Goal: Contribute content: Add original content to the website for others to see

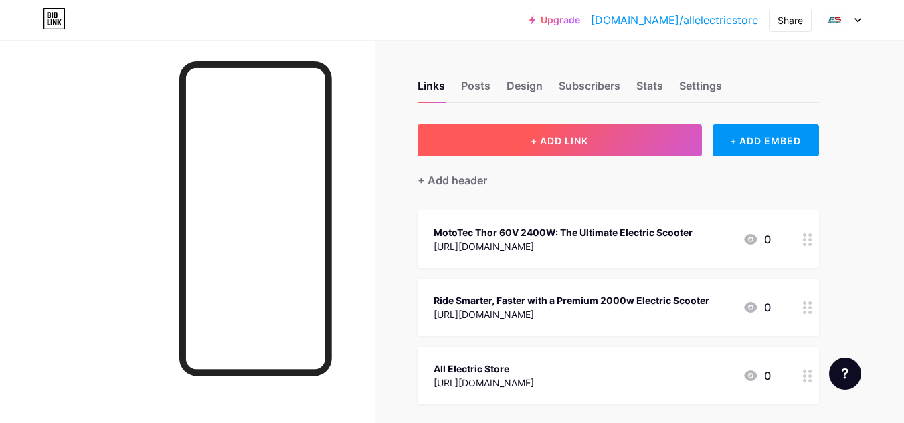
click at [555, 135] on span "+ ADD LINK" at bounding box center [559, 140] width 58 height 11
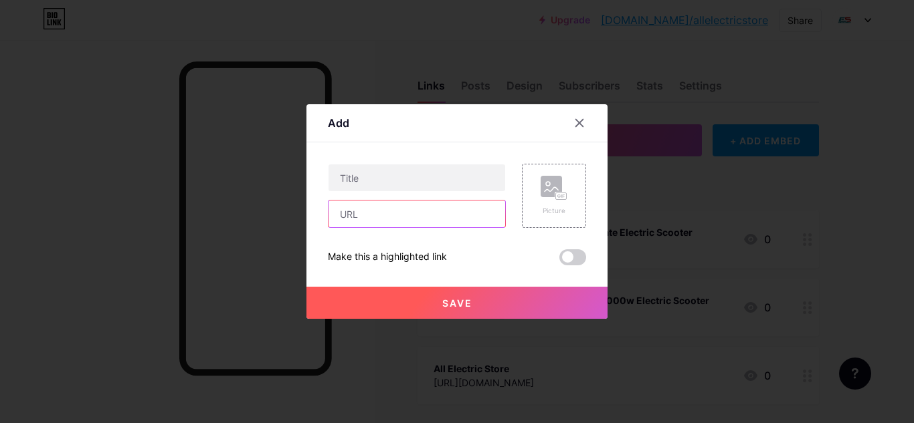
click at [393, 226] on input "text" at bounding box center [416, 214] width 177 height 27
paste input "[URL][DOMAIN_NAME]"
type input "[URL][DOMAIN_NAME]"
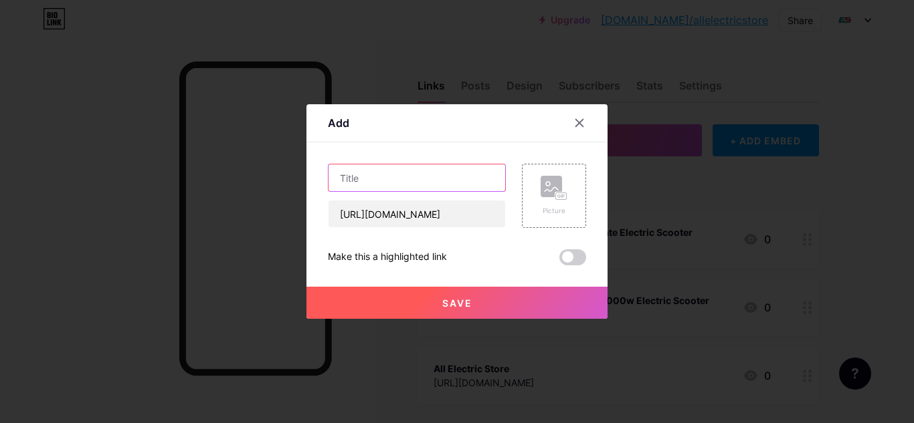
paste input "High Powered Electric Scooter for Speed and Adventure"
click at [381, 183] on input "High Powered Electric Scooter for Speed and Adventure" at bounding box center [416, 178] width 177 height 27
type input "High Powered Electric Scooter for Speed and Adventure"
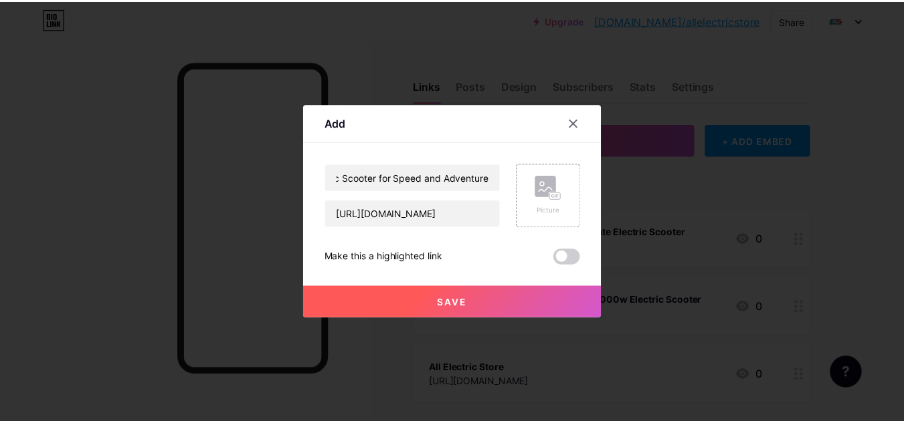
scroll to position [0, 0]
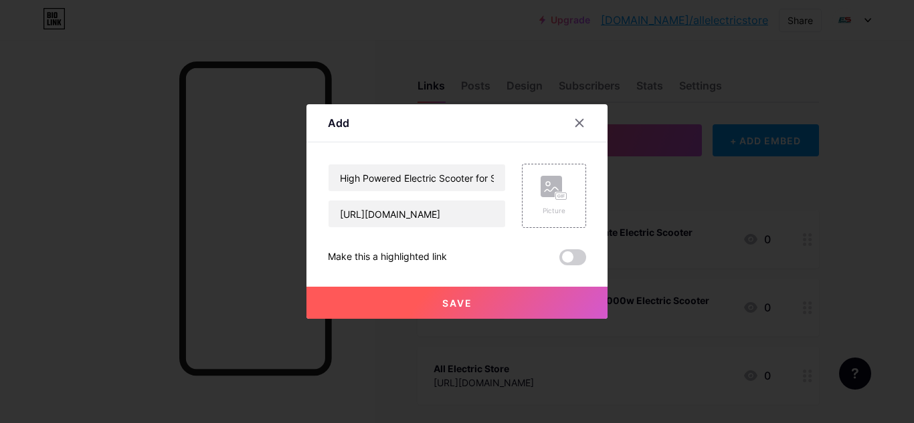
click at [557, 259] on div "Make this a highlighted link" at bounding box center [457, 257] width 258 height 16
click at [570, 258] on span at bounding box center [572, 257] width 27 height 16
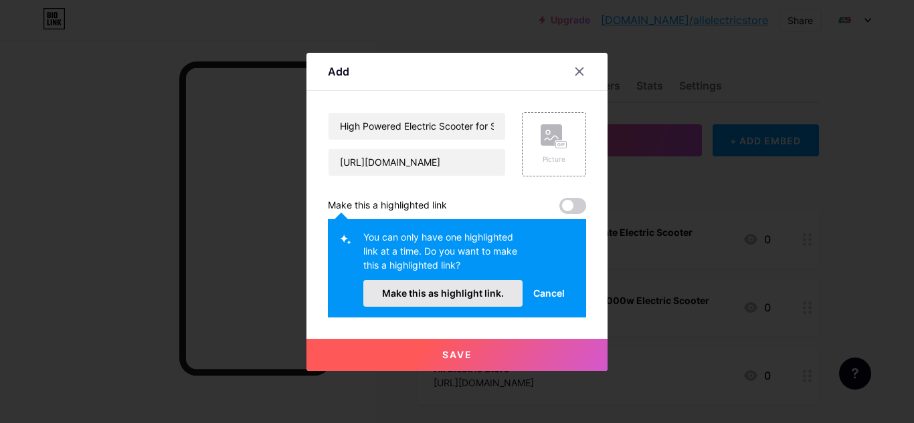
click at [490, 301] on button "Make this as highlight link." at bounding box center [442, 293] width 159 height 27
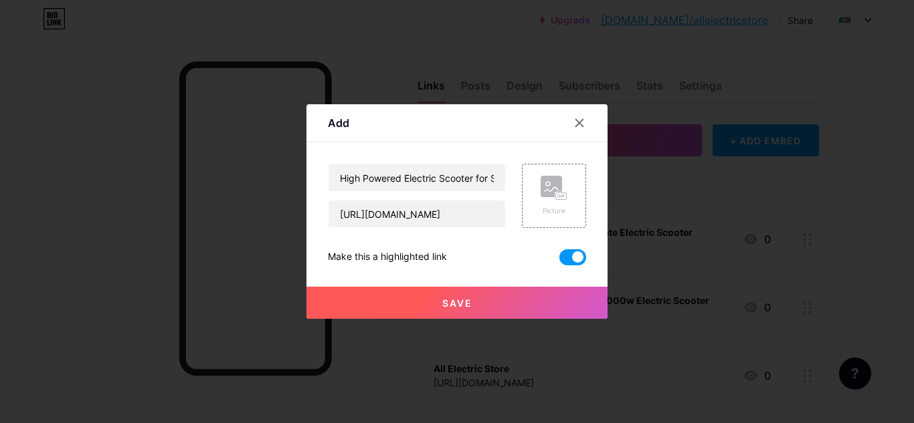
click at [476, 301] on button "Save" at bounding box center [456, 303] width 301 height 32
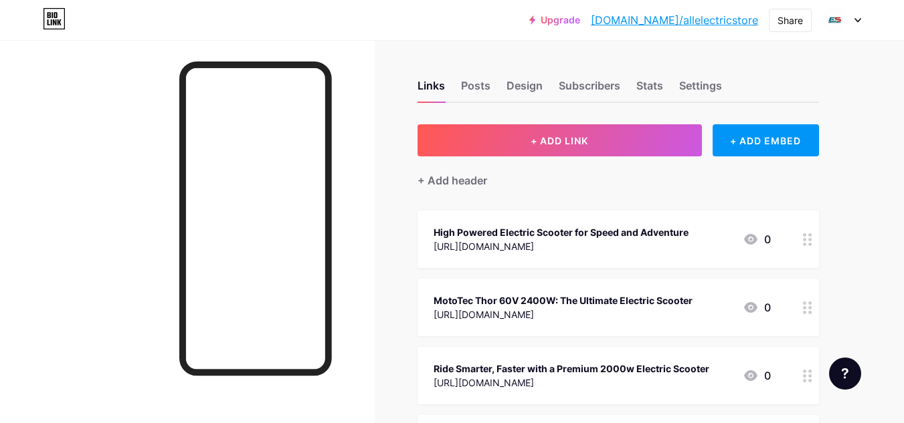
click at [701, 23] on link "[DOMAIN_NAME]/allelectricstore" at bounding box center [674, 20] width 167 height 16
